Goal: Information Seeking & Learning: Learn about a topic

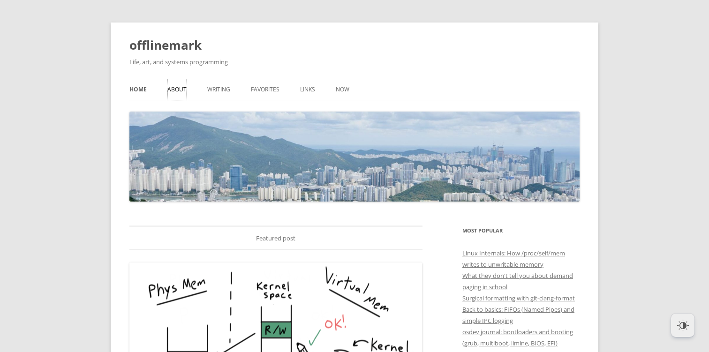
click at [179, 87] on link "About" at bounding box center [177, 89] width 19 height 21
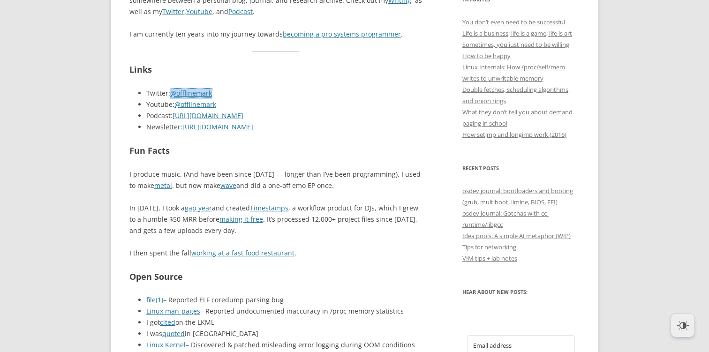
scroll to position [419, 0]
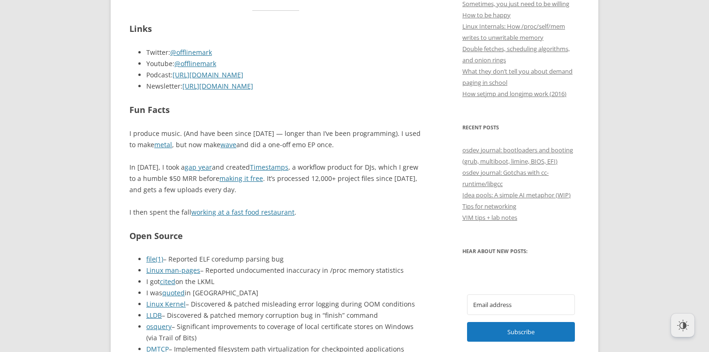
click at [370, 213] on p "I then spent the fall working at a fast food restaurant ." at bounding box center [275, 212] width 293 height 11
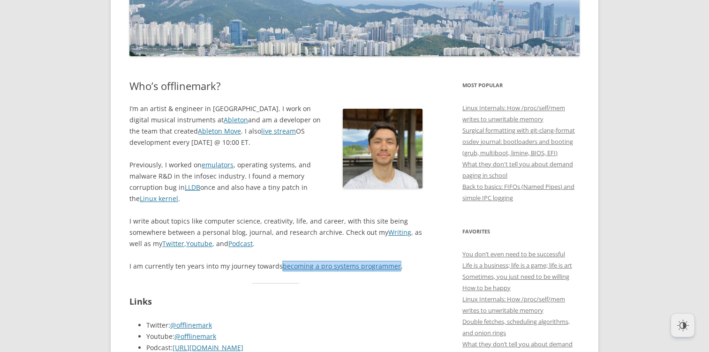
scroll to position [0, 0]
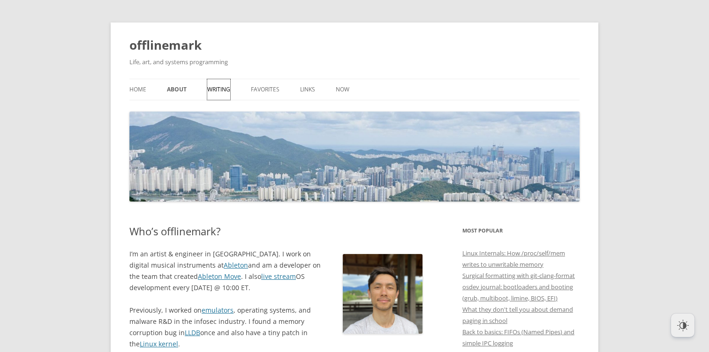
click at [215, 84] on link "Writing" at bounding box center [218, 89] width 23 height 21
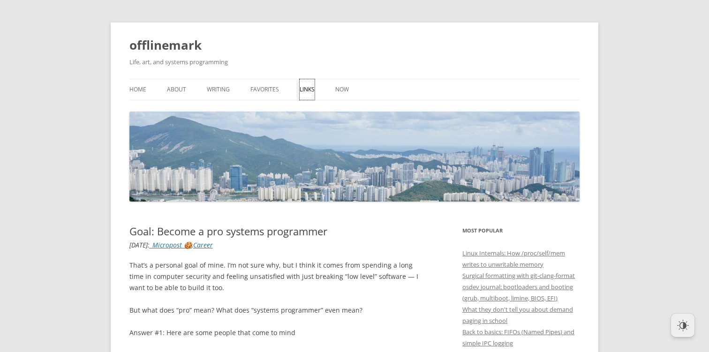
click at [301, 88] on link "Links" at bounding box center [307, 89] width 15 height 21
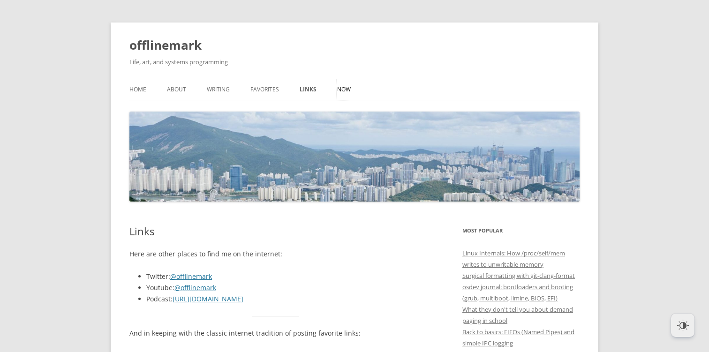
click at [340, 87] on link "Now" at bounding box center [344, 89] width 14 height 21
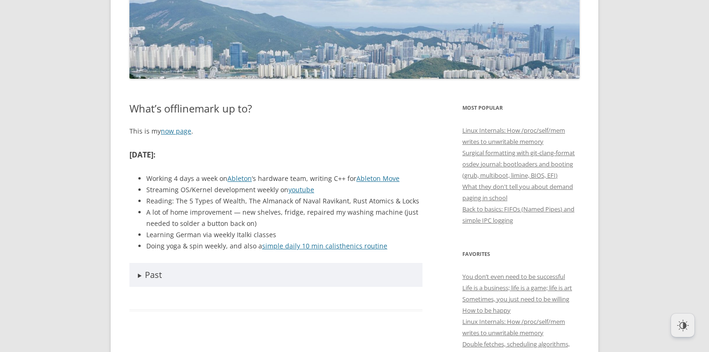
scroll to position [198, 0]
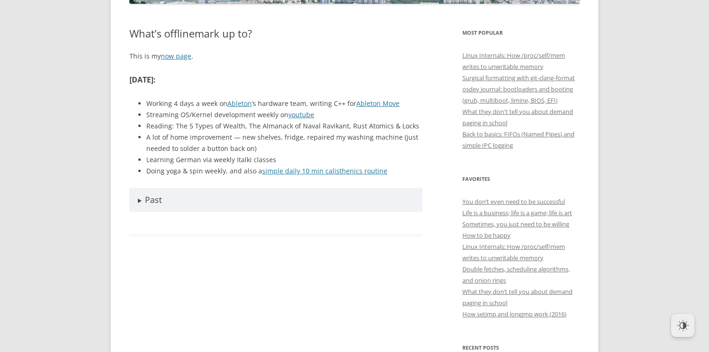
click at [137, 199] on summary "Past" at bounding box center [275, 200] width 293 height 24
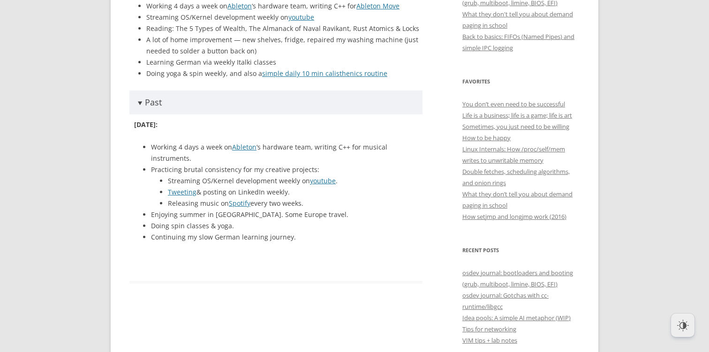
scroll to position [246, 0]
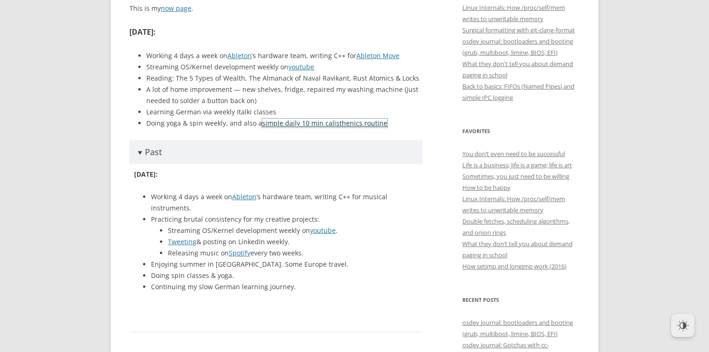
click at [298, 126] on link "simple daily 10 min calisthenics routine" at bounding box center [324, 123] width 125 height 9
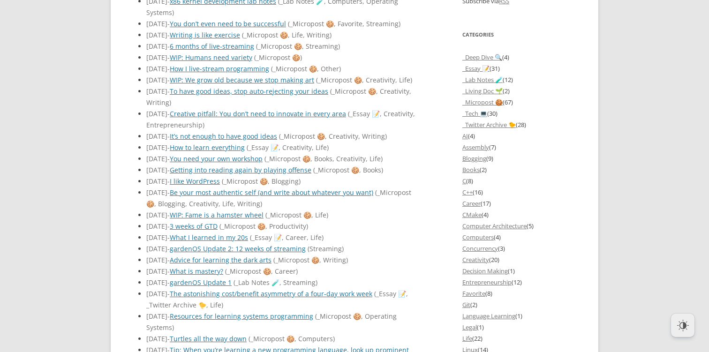
scroll to position [883, 0]
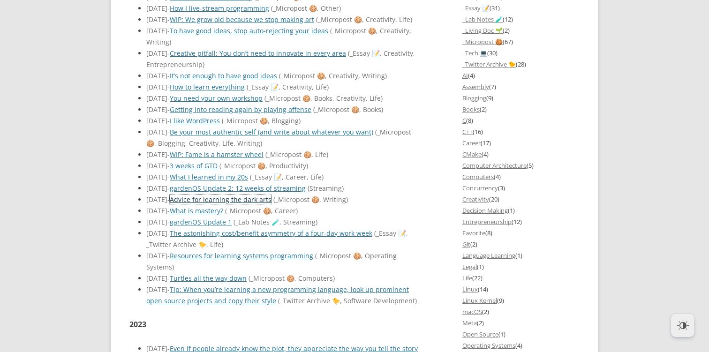
click at [251, 202] on link "Advice for learning the dark arts" at bounding box center [221, 199] width 102 height 9
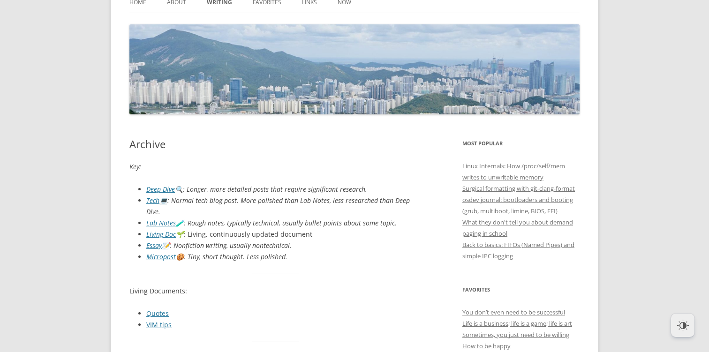
scroll to position [0, 0]
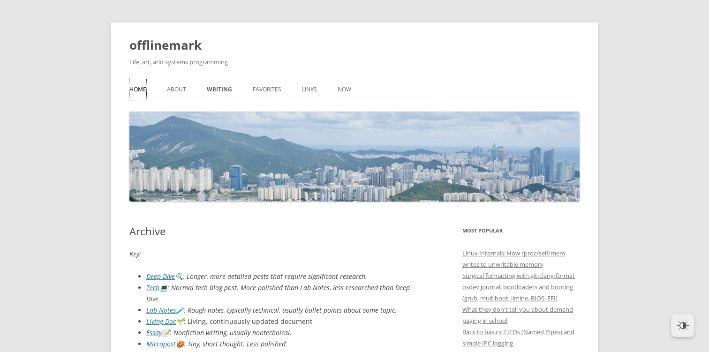
click at [138, 87] on link "Home" at bounding box center [137, 89] width 17 height 21
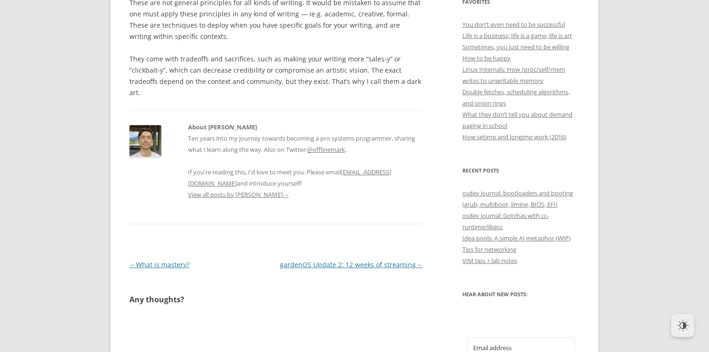
scroll to position [381, 0]
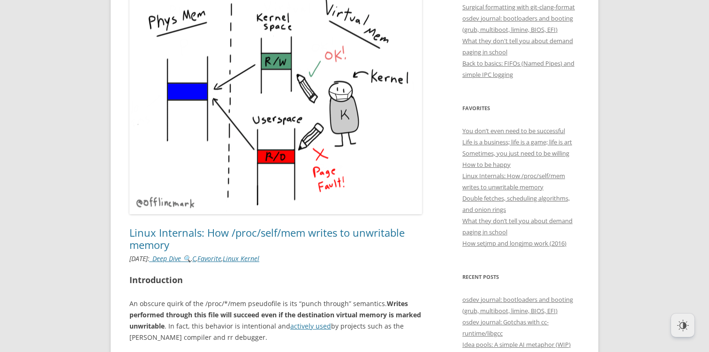
scroll to position [406, 0]
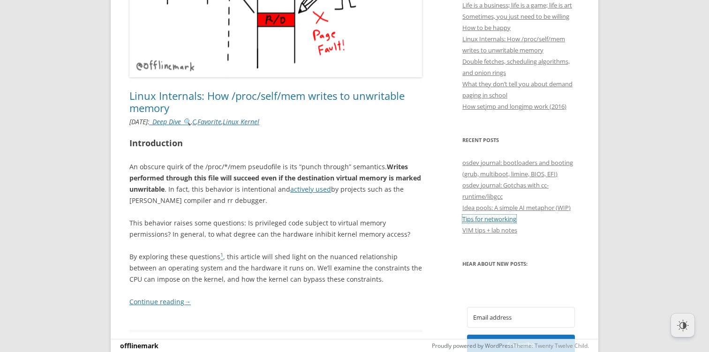
click at [507, 220] on link "Tips for networking" at bounding box center [490, 219] width 54 height 8
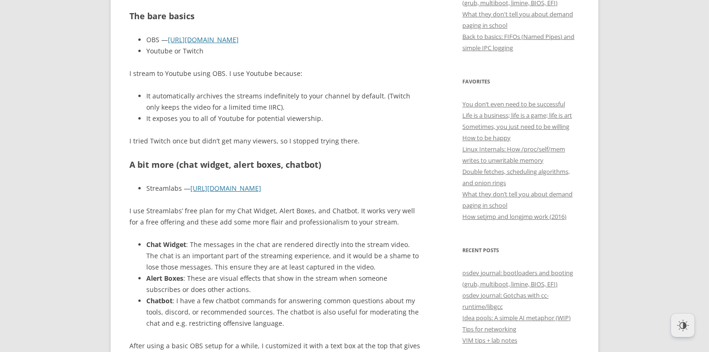
scroll to position [357, 0]
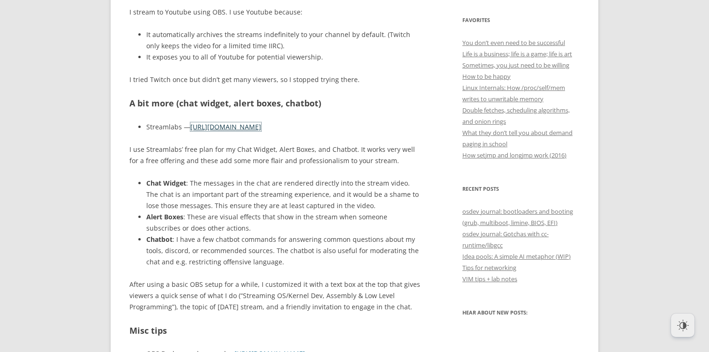
click at [251, 125] on link "[URL][DOMAIN_NAME]" at bounding box center [225, 126] width 71 height 9
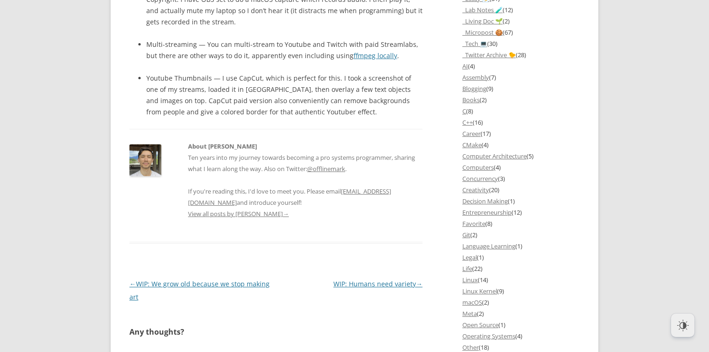
scroll to position [999, 0]
